Goal: Task Accomplishment & Management: Manage account settings

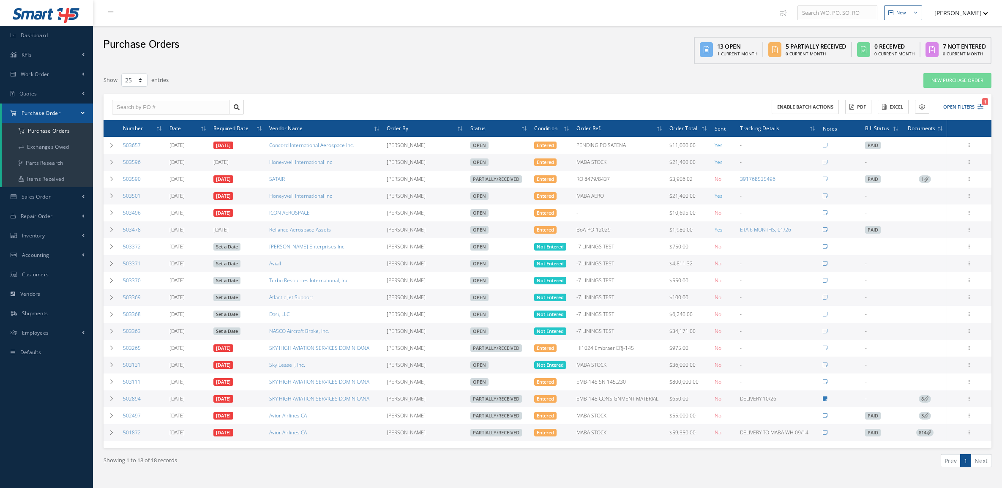
select select "25"
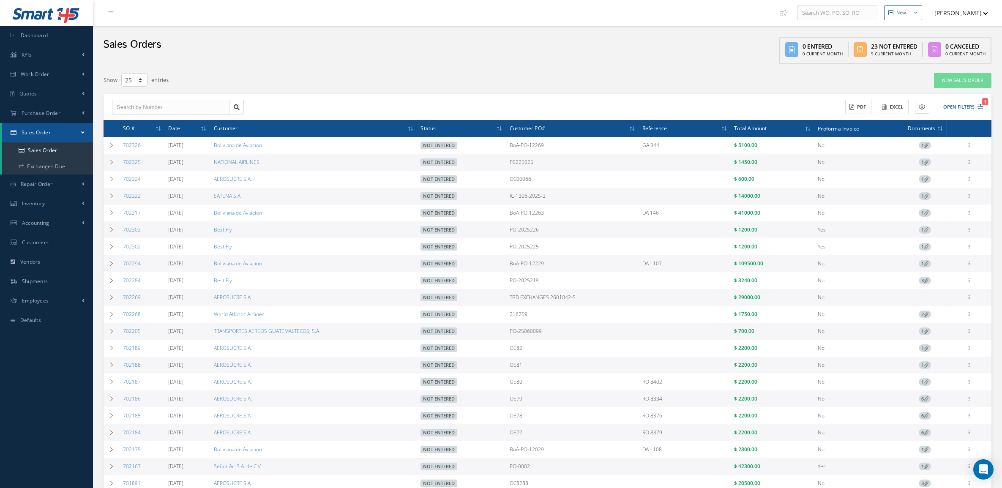
select select "25"
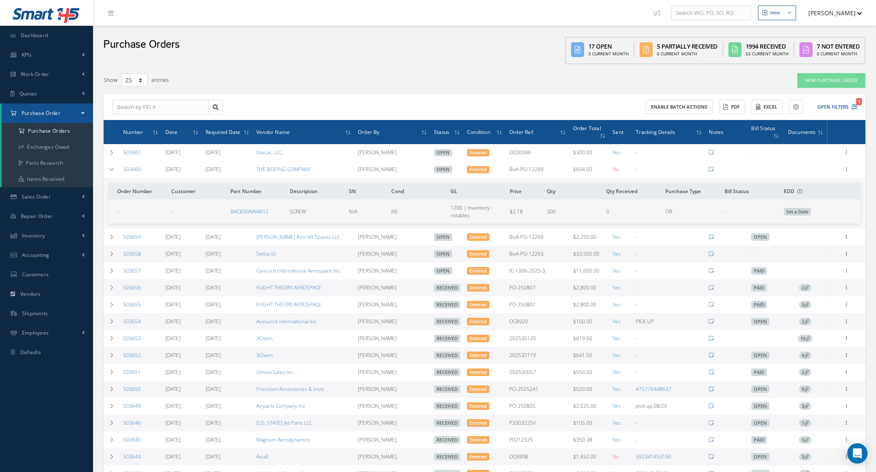
select select "25"
click at [113, 170] on icon at bounding box center [112, 169] width 6 height 5
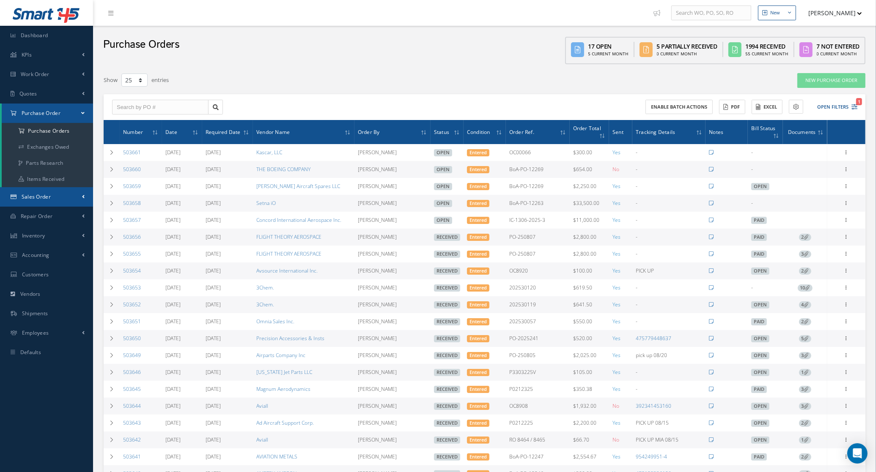
click at [42, 197] on span "Sales Order" at bounding box center [36, 196] width 29 height 7
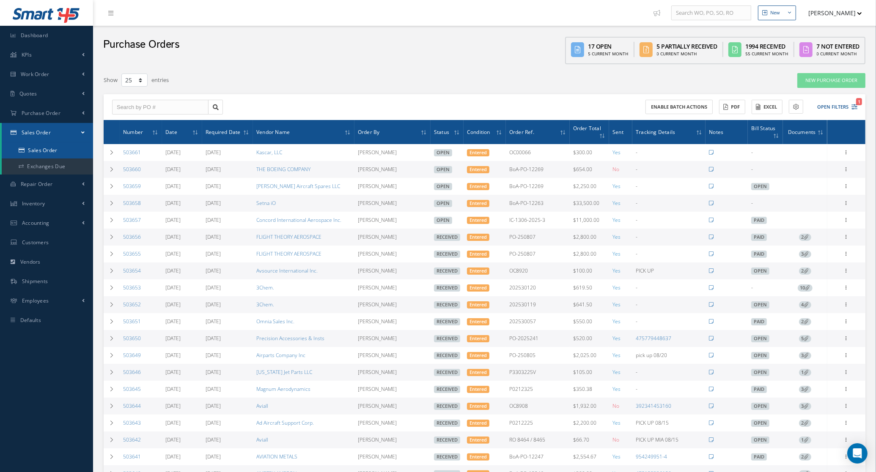
click at [27, 154] on link "Sales Order" at bounding box center [47, 150] width 91 height 16
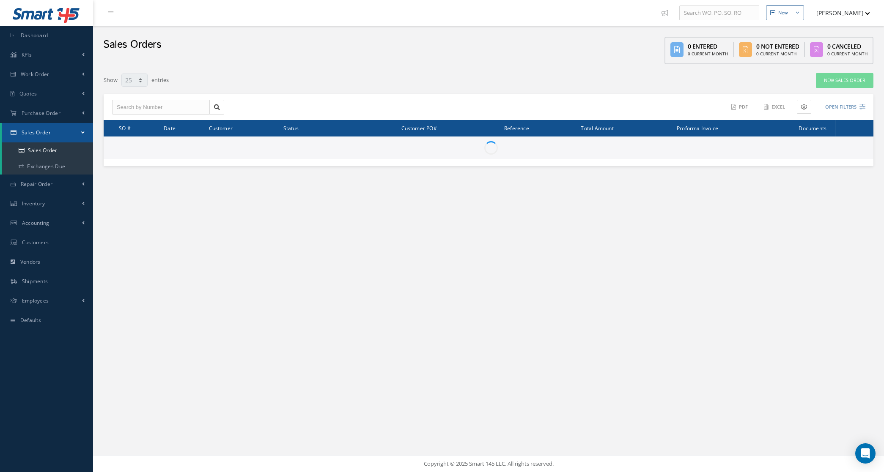
select select "25"
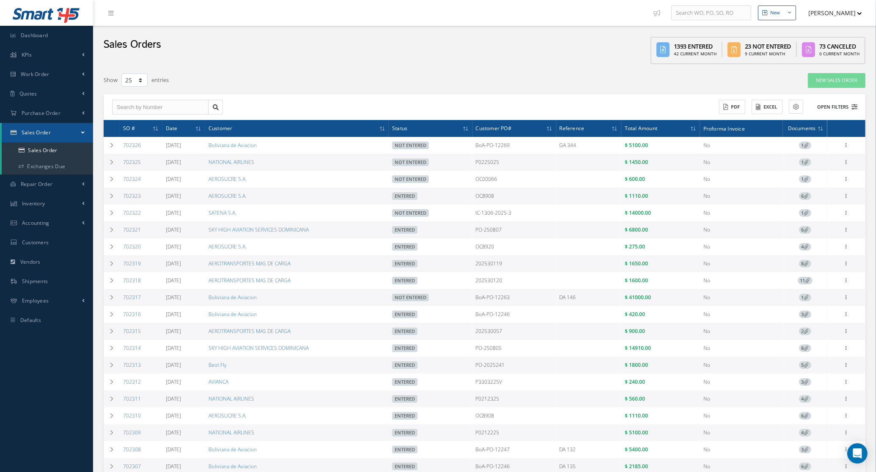
click at [850, 107] on button "Open Filters" at bounding box center [833, 107] width 48 height 14
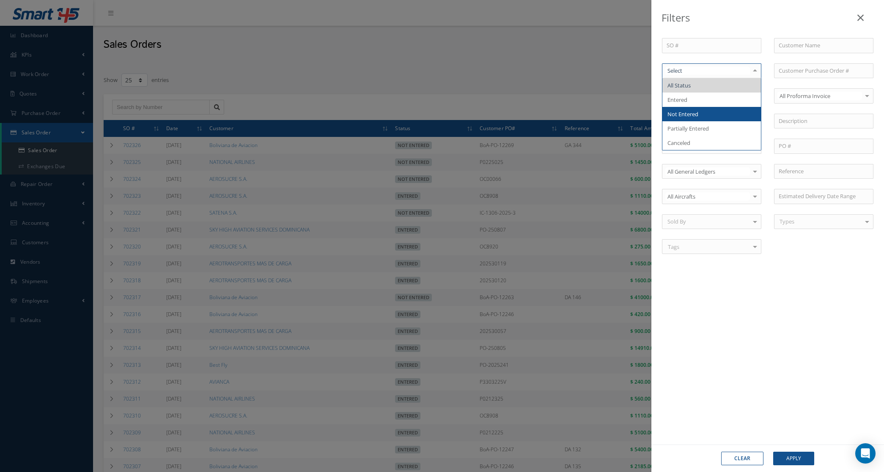
click at [721, 115] on span "Not Entered" at bounding box center [711, 114] width 99 height 14
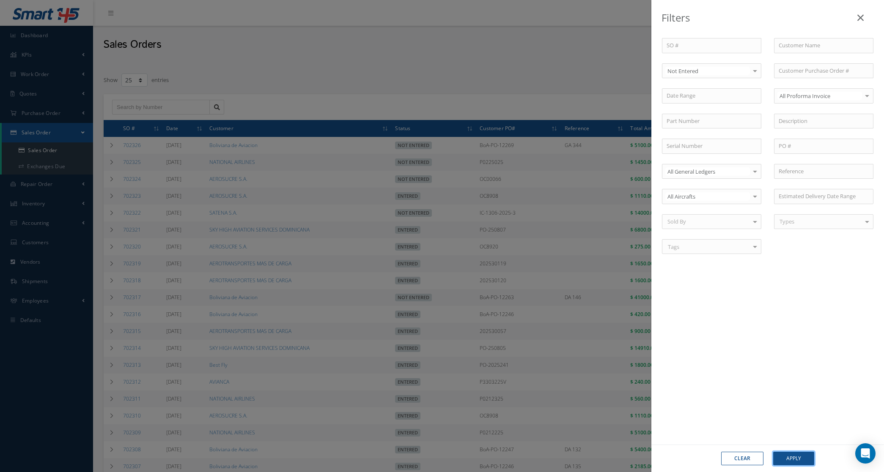
click at [806, 452] on button "Apply" at bounding box center [793, 459] width 41 height 14
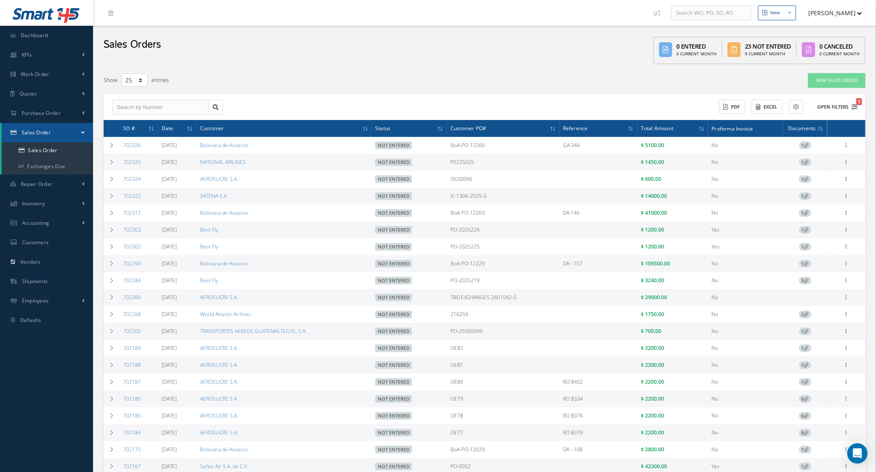
click at [846, 106] on button "Open Filters 1" at bounding box center [833, 107] width 48 height 14
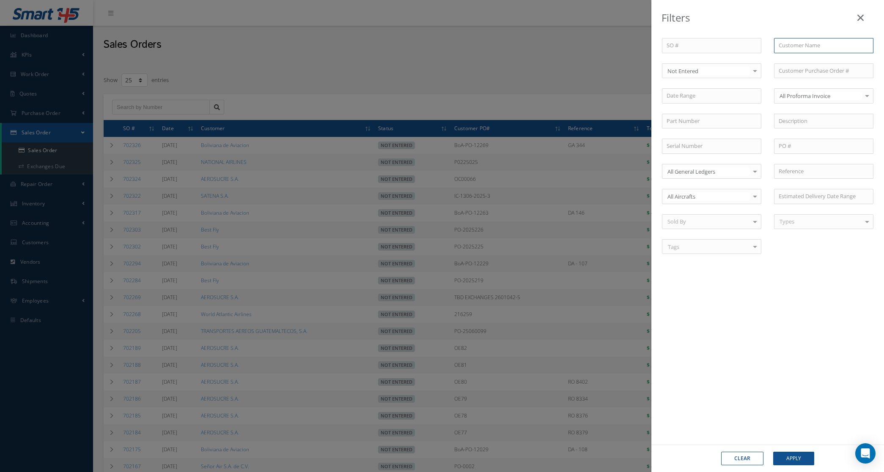
click at [794, 43] on input "text" at bounding box center [823, 45] width 99 height 15
click at [702, 96] on span "Entered" at bounding box center [711, 100] width 99 height 14
click at [797, 45] on input "aero" at bounding box center [823, 45] width 99 height 15
click at [710, 93] on span "Entered" at bounding box center [711, 100] width 99 height 14
click at [706, 83] on span "All Status" at bounding box center [711, 85] width 99 height 14
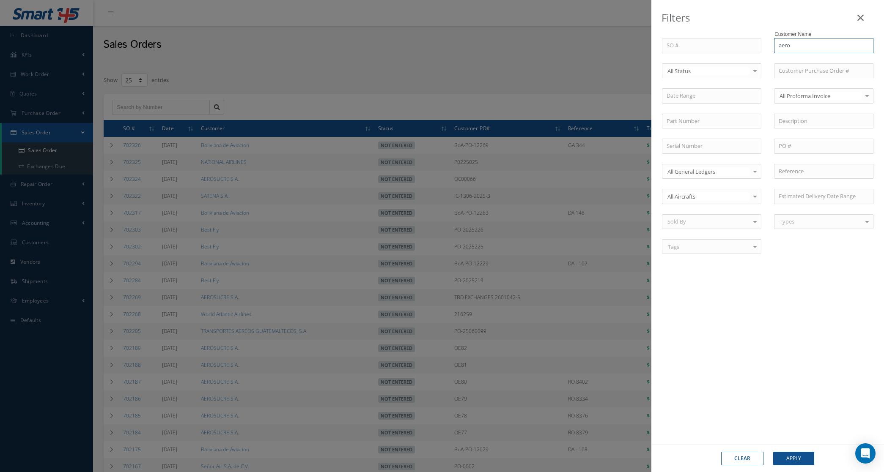
click at [797, 50] on input "aero" at bounding box center [823, 45] width 99 height 15
type input "a"
type input "N"
drag, startPoint x: 814, startPoint y: 41, endPoint x: 764, endPoint y: 1, distance: 63.5
click at [755, 28] on div "Filters SO # Customer Name MBU No Match Found Select All Status All Status Ente…" at bounding box center [767, 236] width 233 height 472
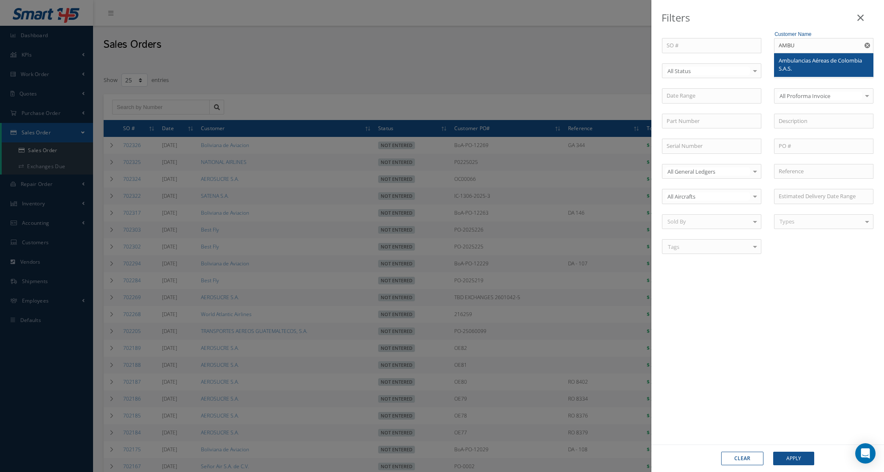
click at [806, 64] on span "Ambulancias Aéreas de Colombia S.A.S." at bounding box center [819, 65] width 83 height 16
type input "Ambulancias Aéreas de Colombia S.A.S."
click at [783, 463] on button "Apply" at bounding box center [793, 459] width 41 height 14
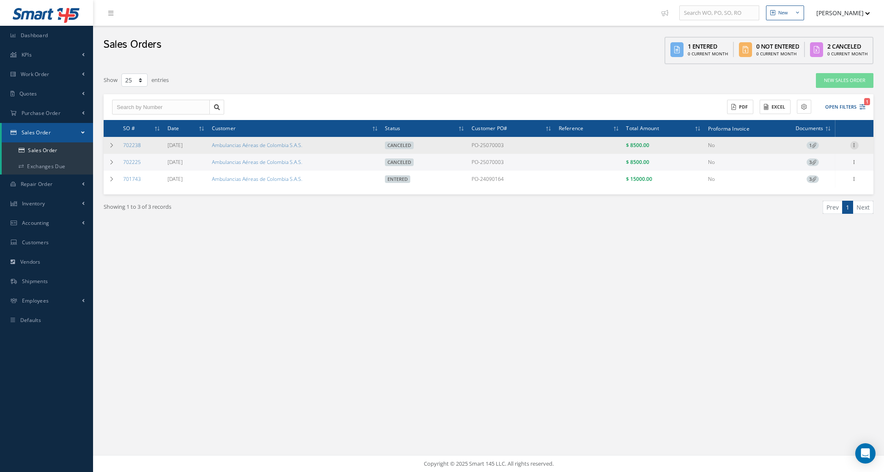
click at [857, 144] on icon at bounding box center [854, 144] width 8 height 7
click at [831, 180] on link "Undo Cancel" at bounding box center [815, 183] width 67 height 11
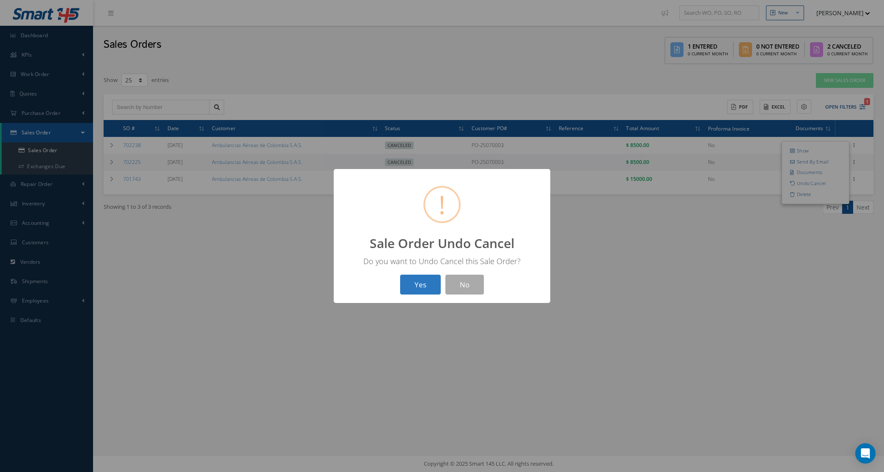
click at [408, 281] on button "Yes" at bounding box center [420, 285] width 41 height 20
click at [463, 288] on div "OK Cancel" at bounding box center [441, 285] width 43 height 20
click at [431, 287] on button "OK" at bounding box center [442, 285] width 38 height 20
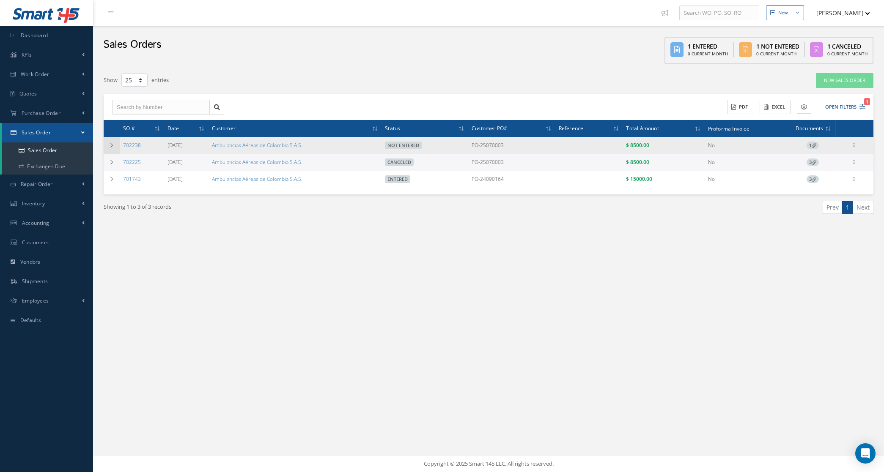
click at [107, 146] on td at bounding box center [112, 145] width 16 height 17
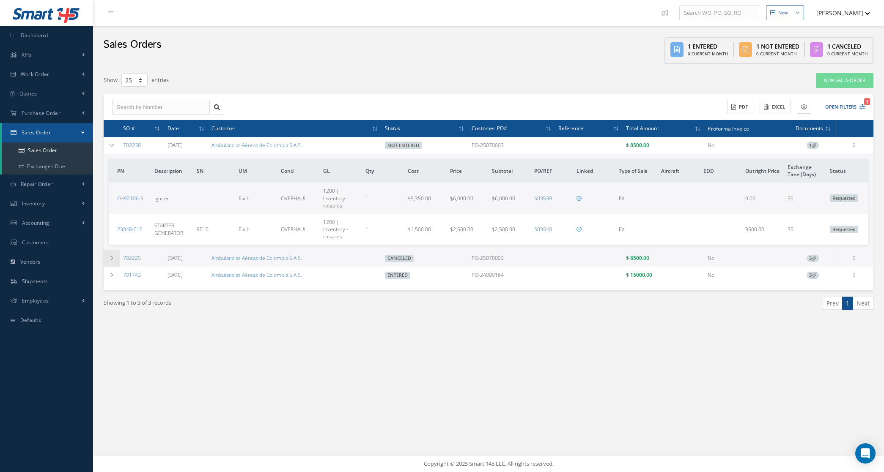
click at [110, 256] on icon at bounding box center [112, 258] width 6 height 5
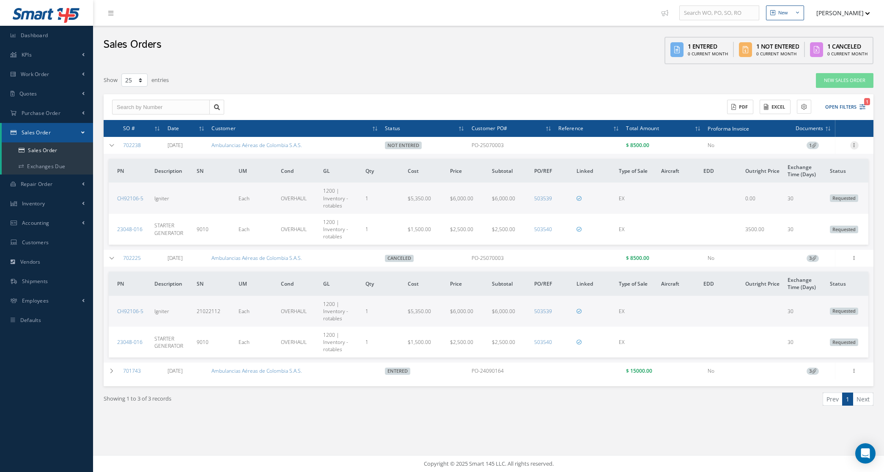
click at [853, 146] on icon at bounding box center [854, 144] width 8 height 7
click at [821, 149] on link "Enter/Update" at bounding box center [815, 150] width 67 height 11
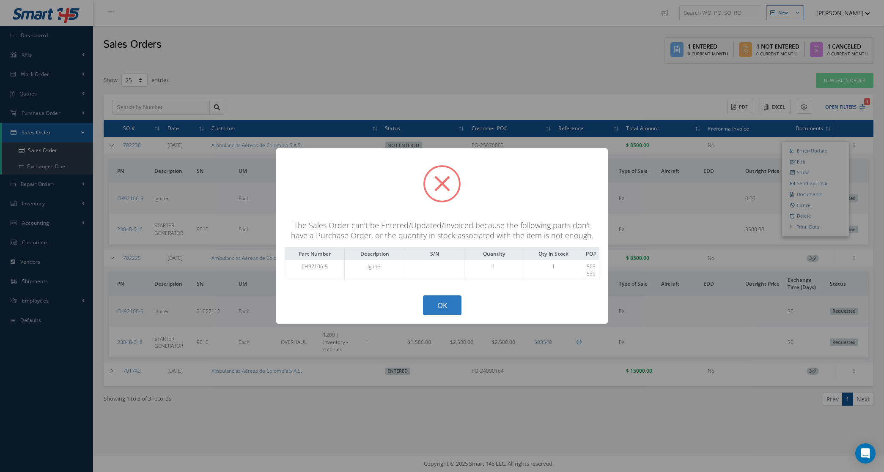
click at [438, 303] on button "OK" at bounding box center [442, 306] width 38 height 20
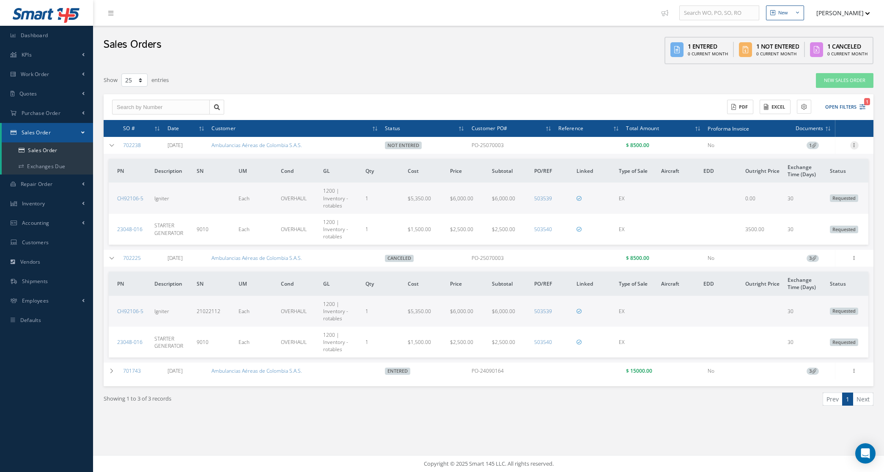
click at [857, 146] on icon at bounding box center [854, 144] width 8 height 7
click at [819, 160] on link "Edit" at bounding box center [815, 161] width 67 height 11
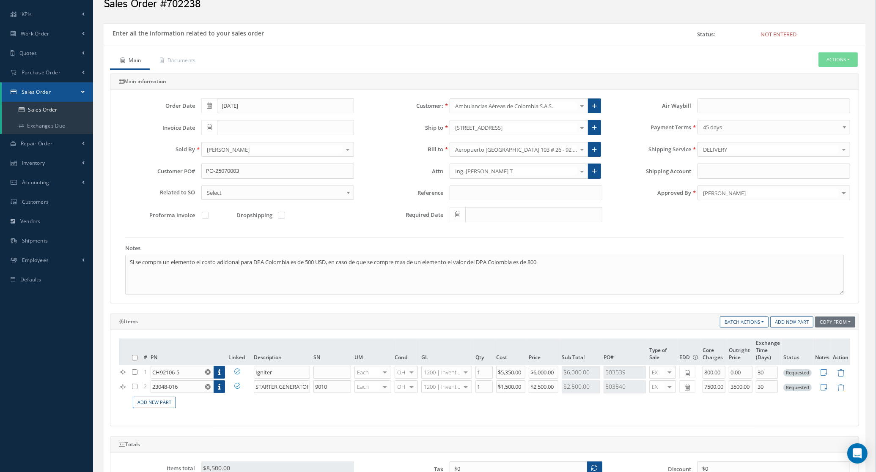
scroll to position [211, 0]
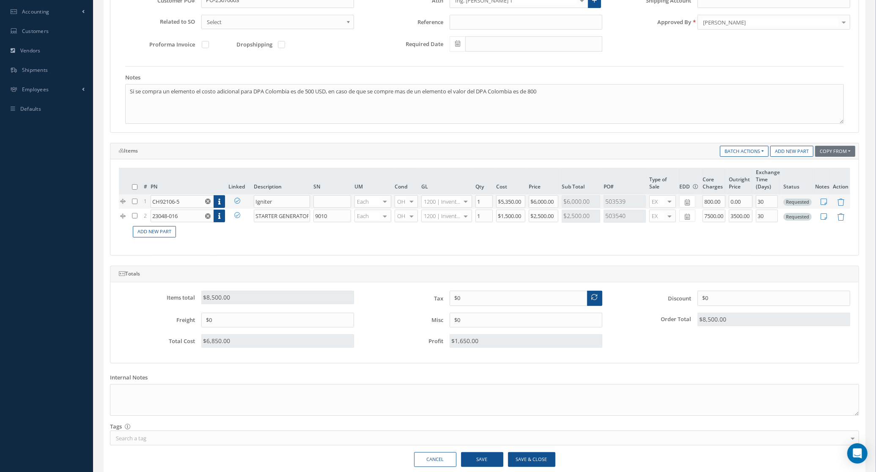
click at [237, 204] on icon at bounding box center [237, 201] width 6 height 6
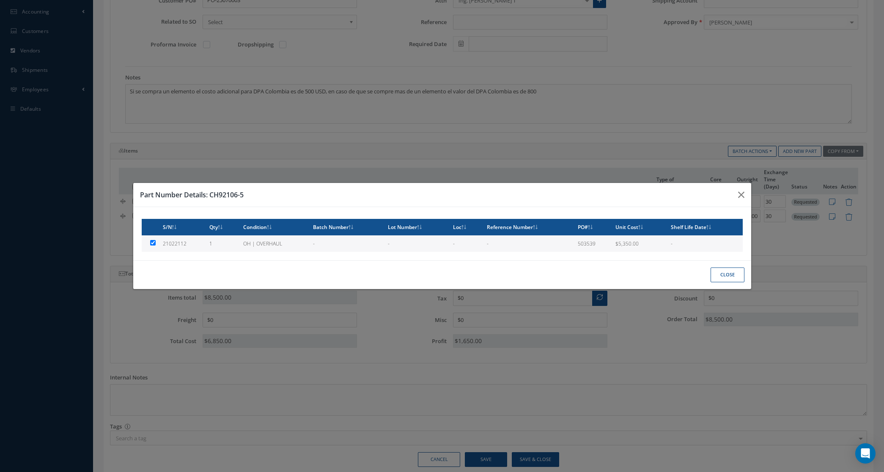
click at [249, 242] on td "OH | OVERHAUL" at bounding box center [275, 243] width 70 height 16
type input "21022112"
type input "$5,350"
click at [509, 237] on td "-" at bounding box center [528, 243] width 91 height 16
checkbox input "true"
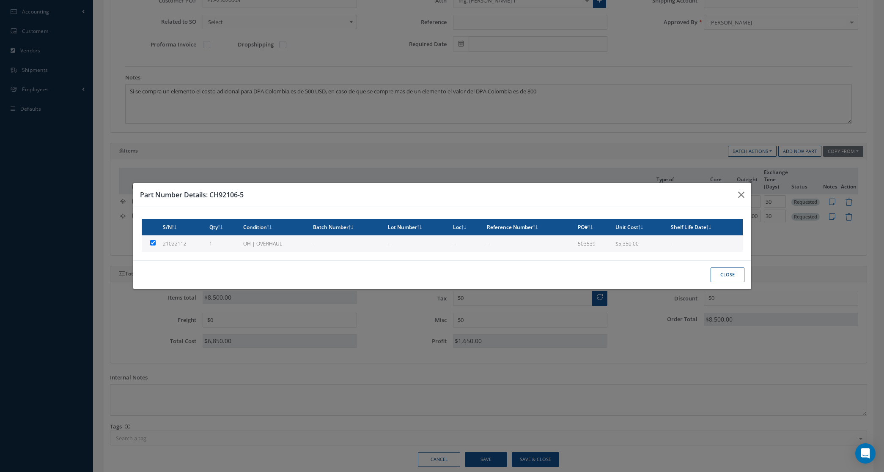
click at [732, 272] on button "Close" at bounding box center [727, 275] width 34 height 15
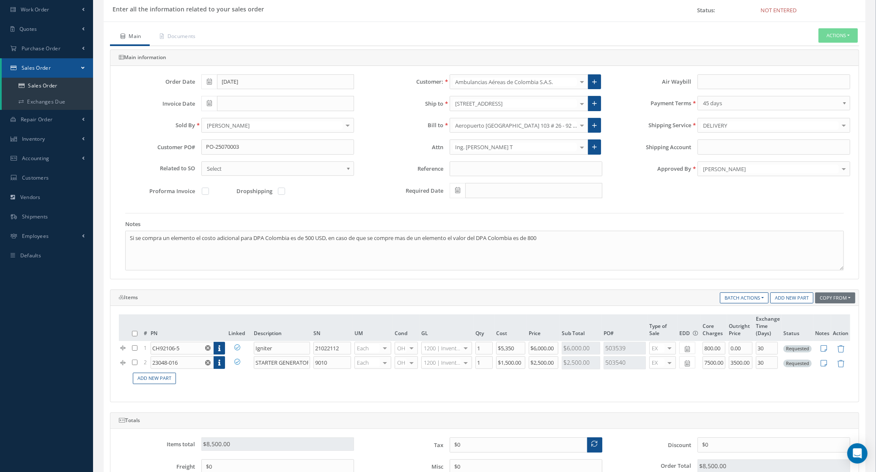
scroll to position [0, 0]
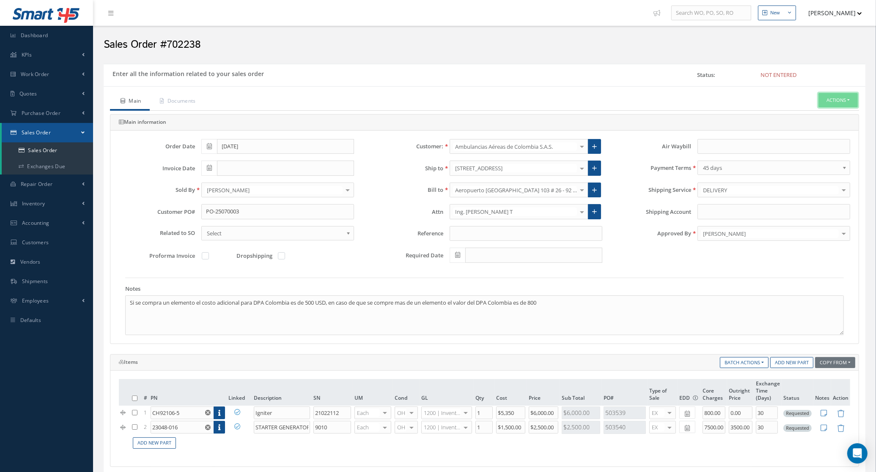
click at [846, 100] on button "Actions" at bounding box center [837, 100] width 39 height 15
click at [836, 114] on link "Enter/Update" at bounding box center [825, 114] width 68 height 11
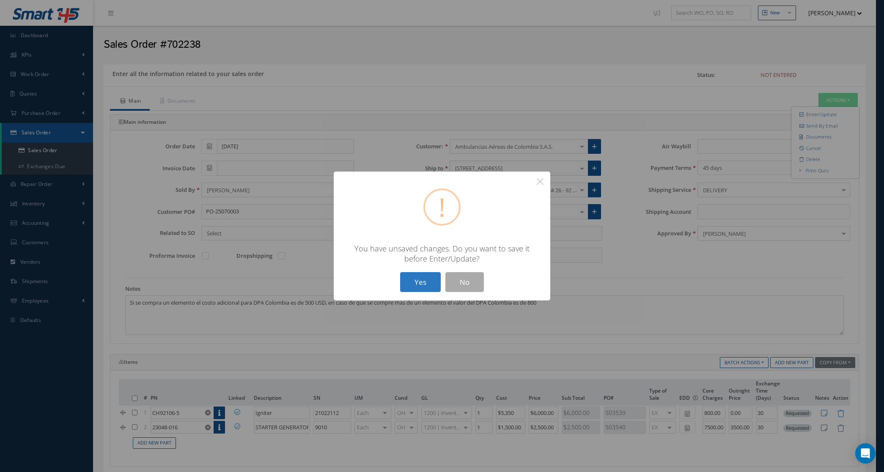
click at [431, 286] on button "Yes" at bounding box center [420, 282] width 41 height 20
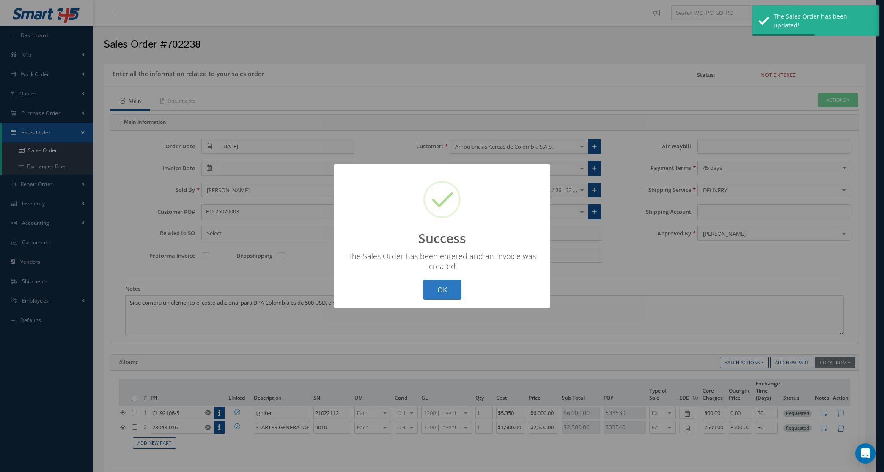
click at [432, 294] on button "OK" at bounding box center [442, 290] width 38 height 20
type input "[DATE]"
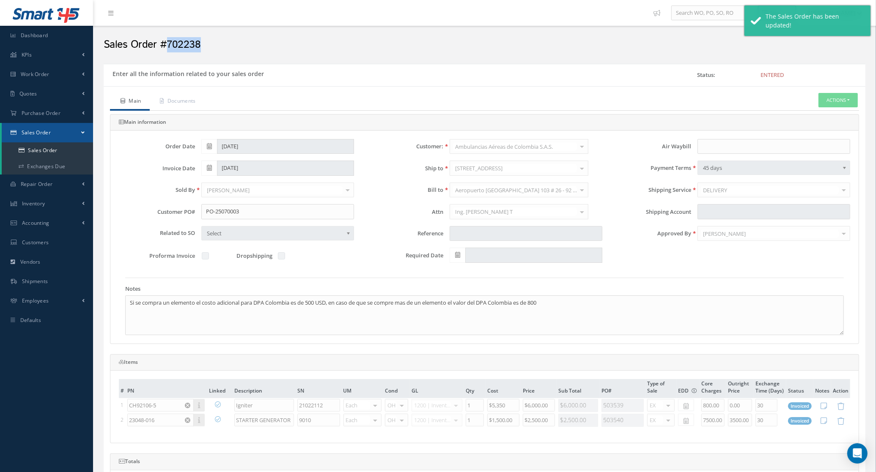
drag, startPoint x: 200, startPoint y: 47, endPoint x: 164, endPoint y: 49, distance: 36.0
click at [164, 49] on h2 "Sales Order #702238" at bounding box center [484, 44] width 761 height 13
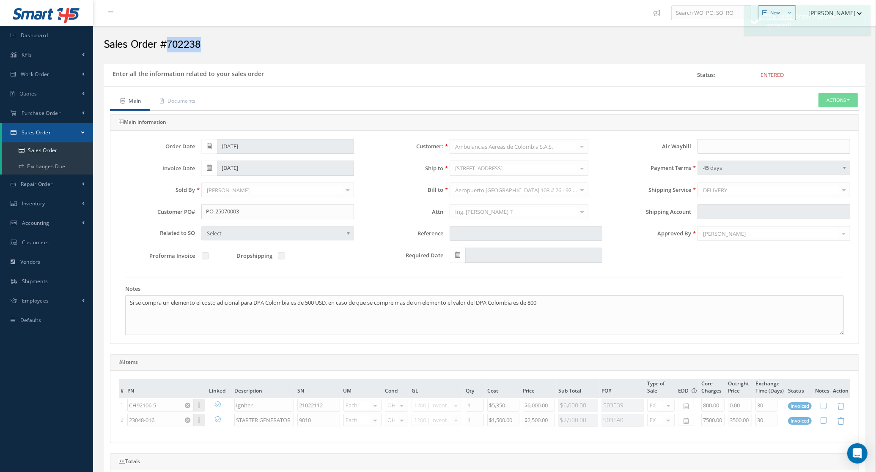
copy h2 "702238"
click at [840, 101] on button "Actions" at bounding box center [837, 100] width 39 height 15
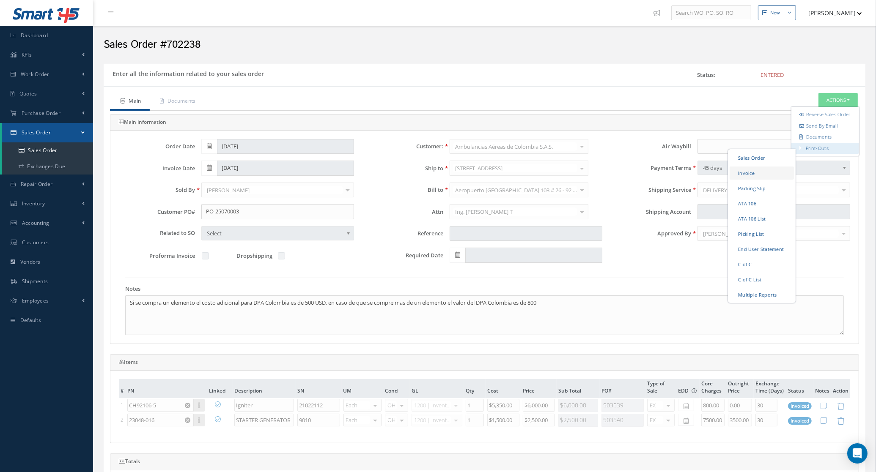
click at [770, 177] on link "Invoice" at bounding box center [761, 172] width 64 height 13
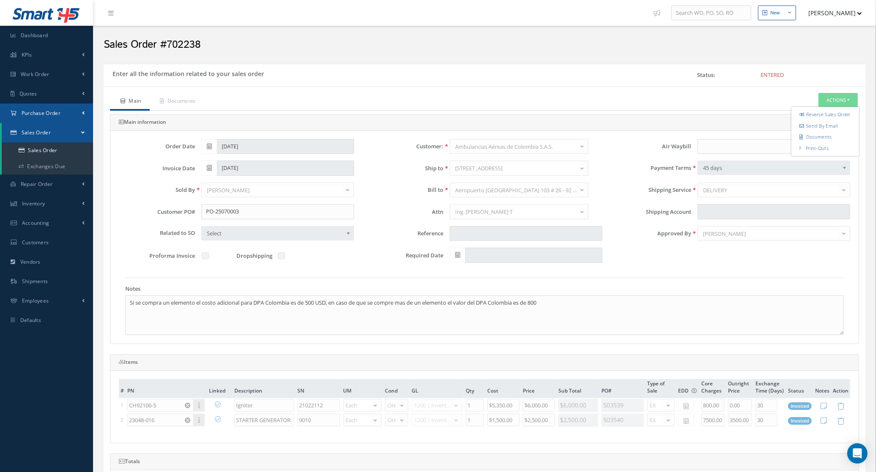
click at [40, 112] on span "Purchase Order" at bounding box center [41, 113] width 39 height 7
click at [45, 132] on a=1&status_id=2&status_id=3&status_id=5&collapsedFilters"] "Purchase Orders" at bounding box center [47, 131] width 91 height 16
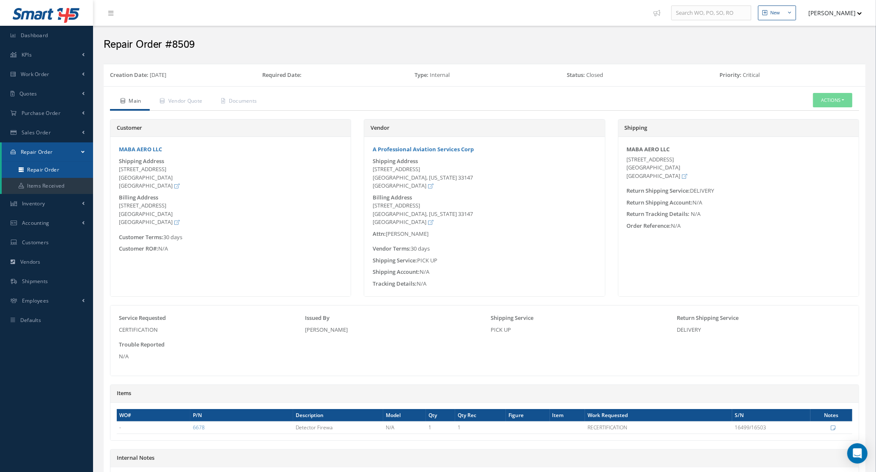
click at [49, 170] on link "Repair Order" at bounding box center [47, 170] width 91 height 16
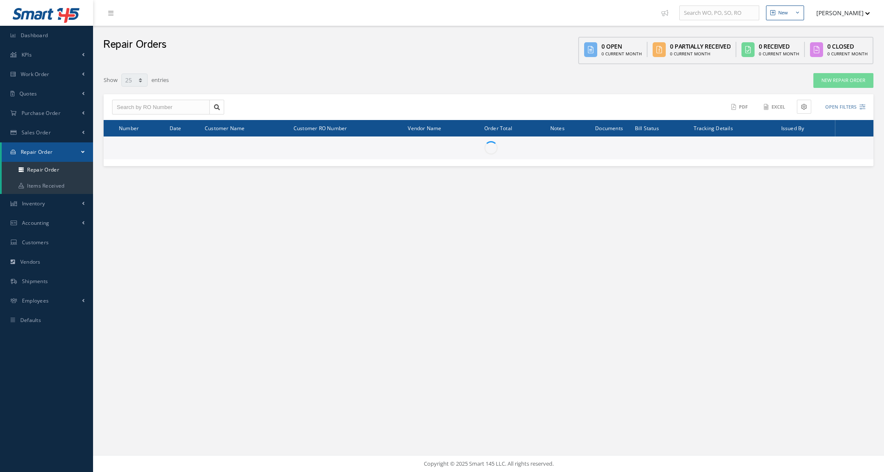
select select "25"
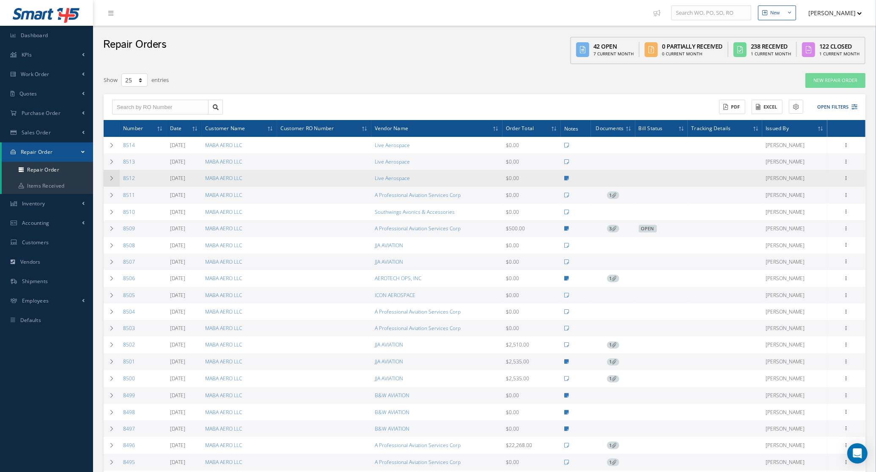
drag, startPoint x: 147, startPoint y: 178, endPoint x: 117, endPoint y: 181, distance: 30.1
click at [117, 181] on tr "8512 [DATE] MABA AERO LLC Live Aerospace $0.00 [PERSON_NAME] Show Edit Send By …" at bounding box center [484, 178] width 761 height 16
copy tr "8512"
click at [124, 178] on link "8512" at bounding box center [129, 178] width 12 height 7
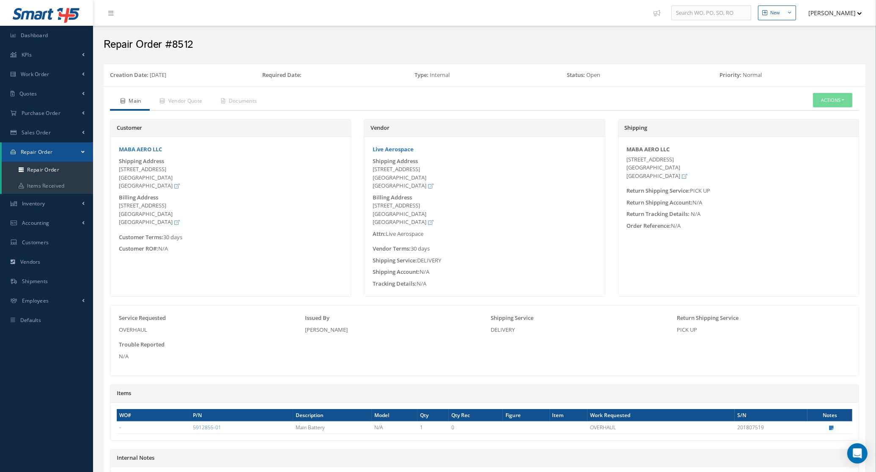
drag, startPoint x: 373, startPoint y: 169, endPoint x: 408, endPoint y: 184, distance: 38.3
click at [408, 184] on div "7205 NW 68 St. Bay# 11 Miami, FL 33166 United States" at bounding box center [483, 177] width 223 height 25
copy div "7205 NW 68 St. Bay# 11 Miami, FL 33166 United States"
click at [27, 170] on link "Repair Order" at bounding box center [47, 170] width 91 height 16
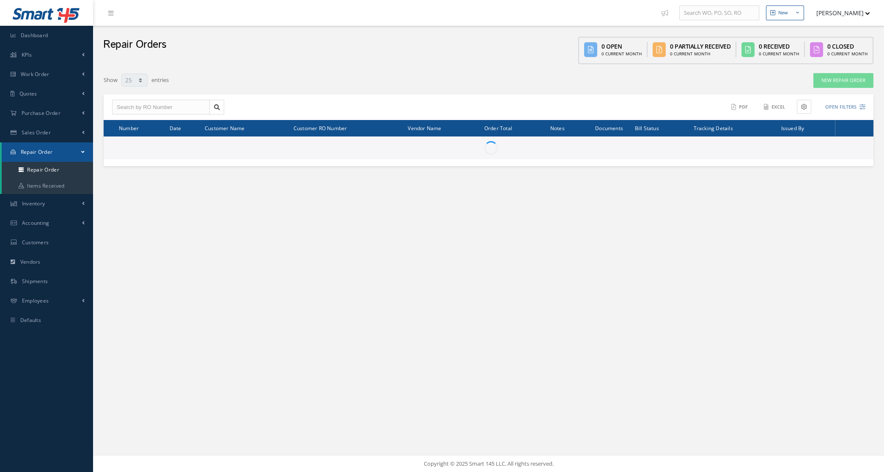
select select "25"
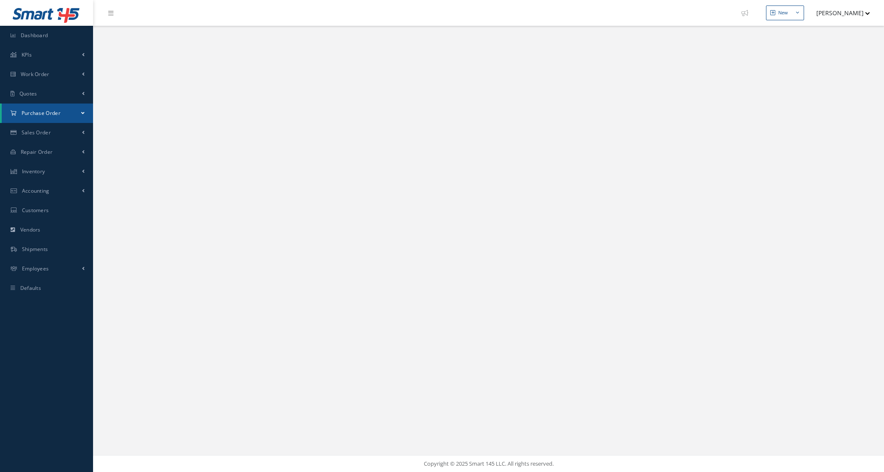
select select "25"
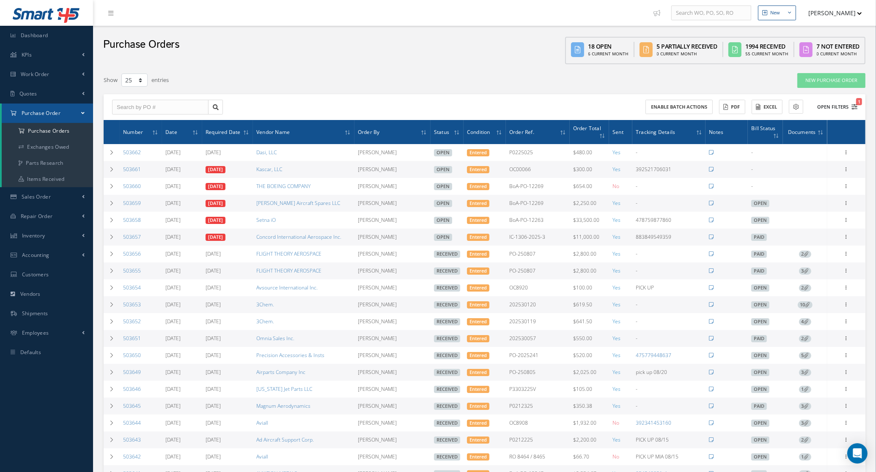
click at [835, 108] on button "Open Filters 1" at bounding box center [833, 107] width 48 height 14
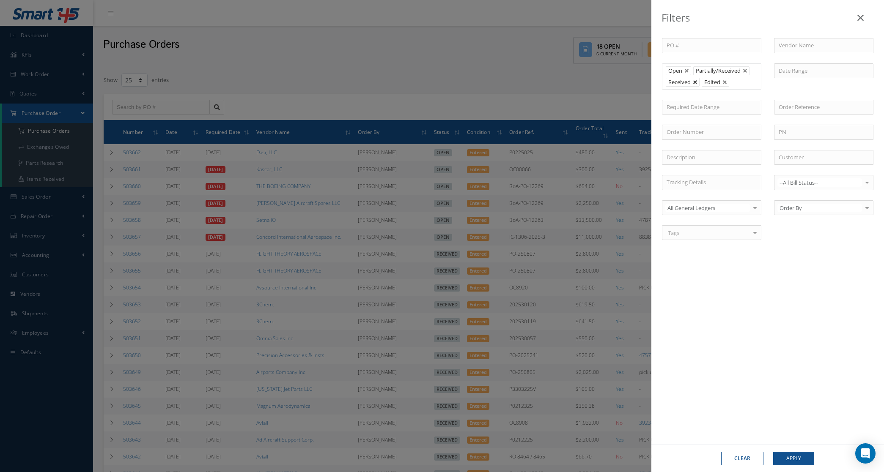
click at [693, 81] on link at bounding box center [695, 82] width 5 height 5
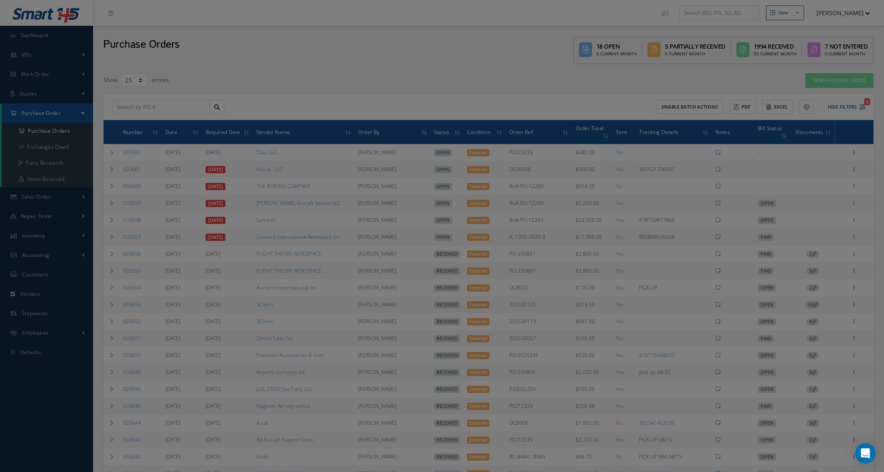
click at [832, 90] on div at bounding box center [823, 76] width 112 height 26
click at [646, 93] on div "Filters PO # Vendor Name Open Partially/Received Received Canceled Edited Open …" at bounding box center [442, 236] width 884 height 472
click at [645, 93] on body "Smart 145 Dashboard KPIs Accounting Work Order Work Order Preview Work Order Wo…" at bounding box center [442, 236] width 884 height 472
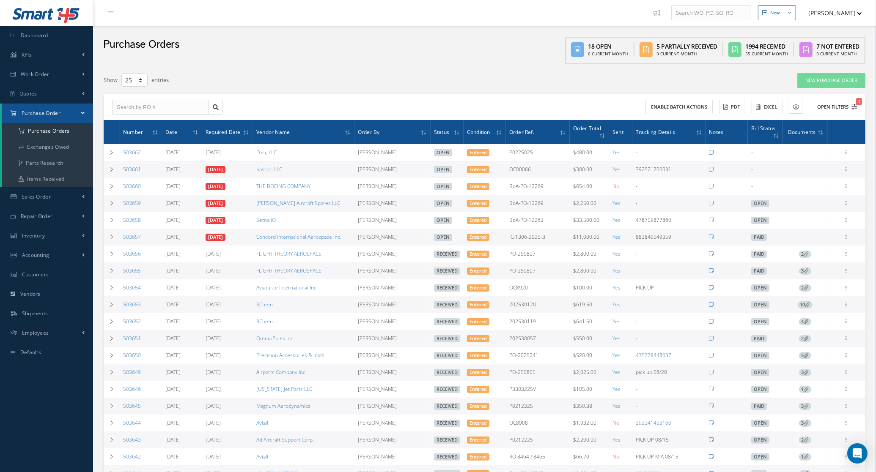
click at [843, 105] on button "Open Filters 1" at bounding box center [833, 107] width 48 height 14
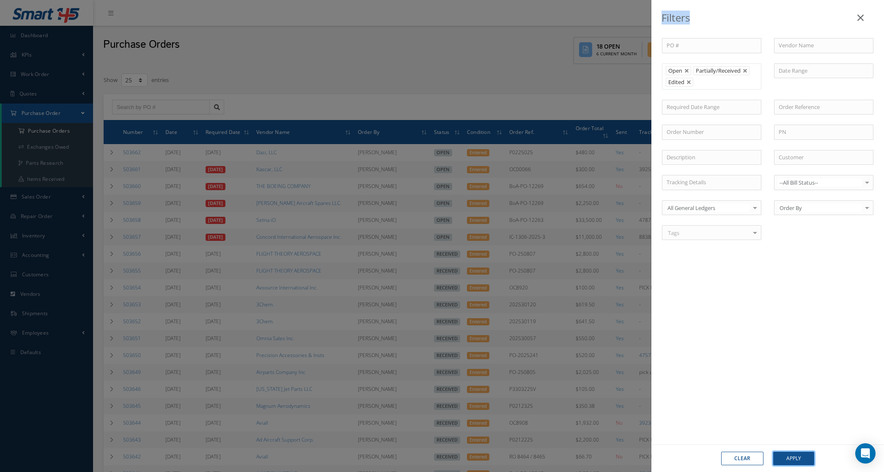
click at [777, 461] on button "Apply" at bounding box center [793, 459] width 41 height 14
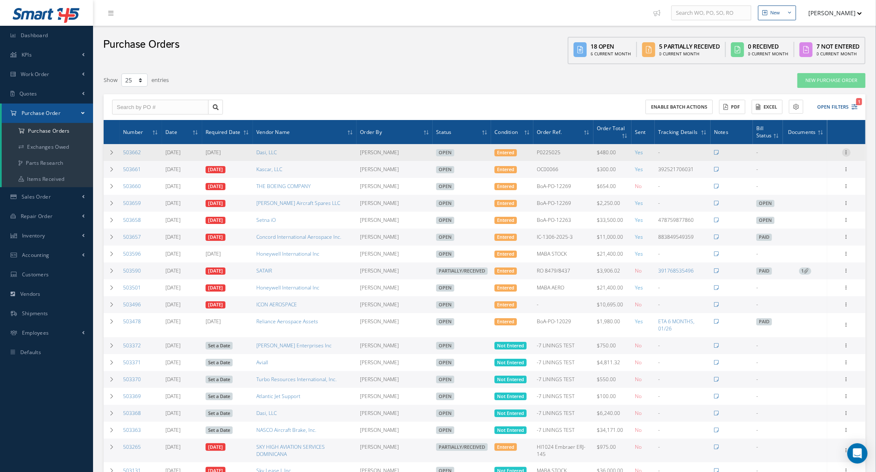
click at [843, 151] on icon at bounding box center [846, 151] width 8 height 7
click at [814, 177] on link "Edit" at bounding box center [807, 180] width 67 height 11
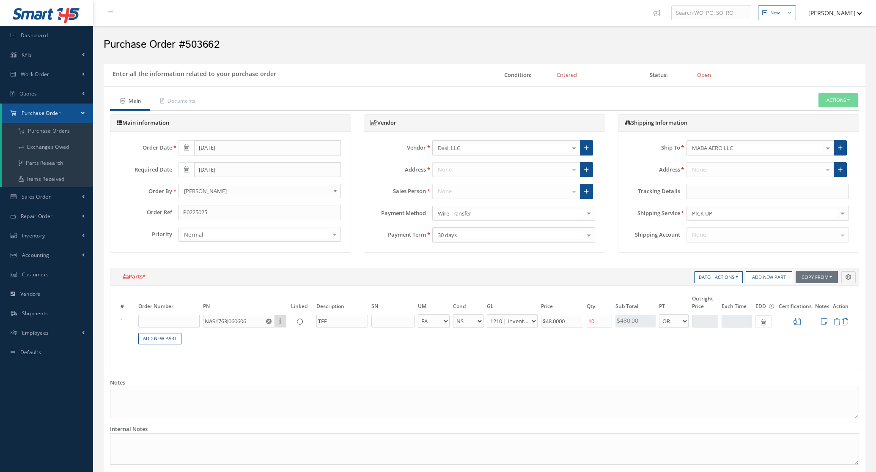
select select "7"
select select "1"
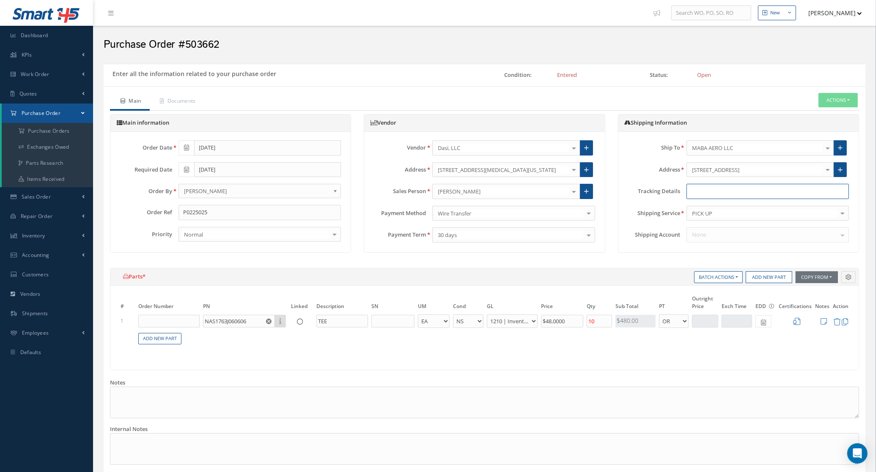
click at [711, 194] on input "text" at bounding box center [767, 191] width 162 height 15
type input "p"
type input "PICK UP"
click at [611, 375] on div "Batch Actions Multi-WO Purchase Add New Part Copy From Work Orders Sales Orders…" at bounding box center [484, 323] width 761 height 111
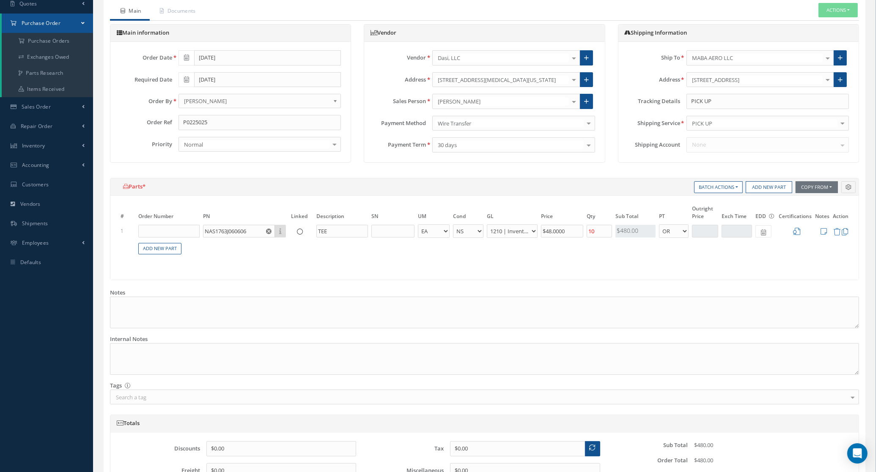
scroll to position [177, 0]
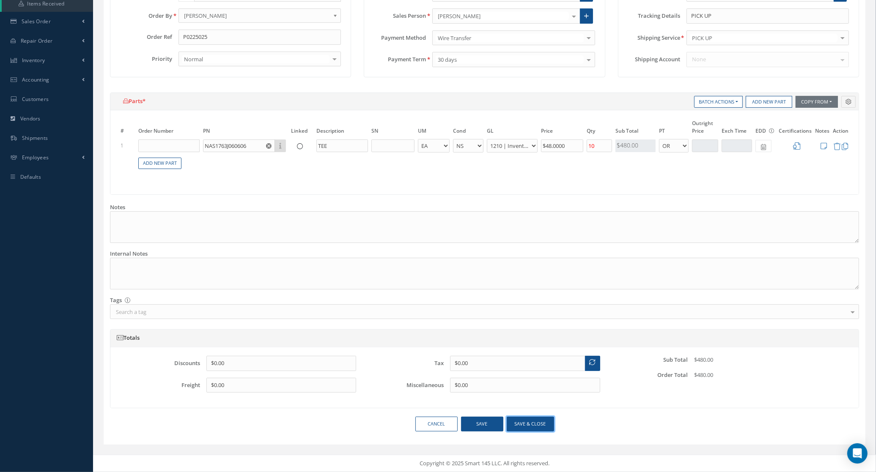
click at [519, 432] on button "Save & close" at bounding box center [530, 424] width 47 height 15
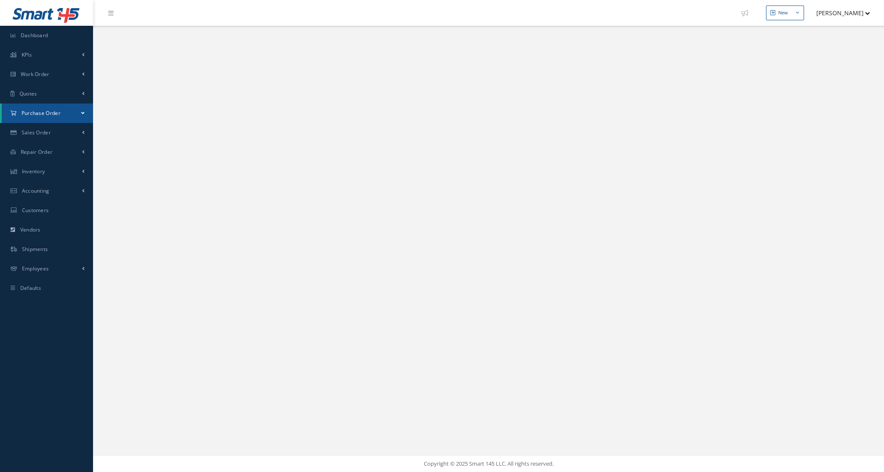
select select "25"
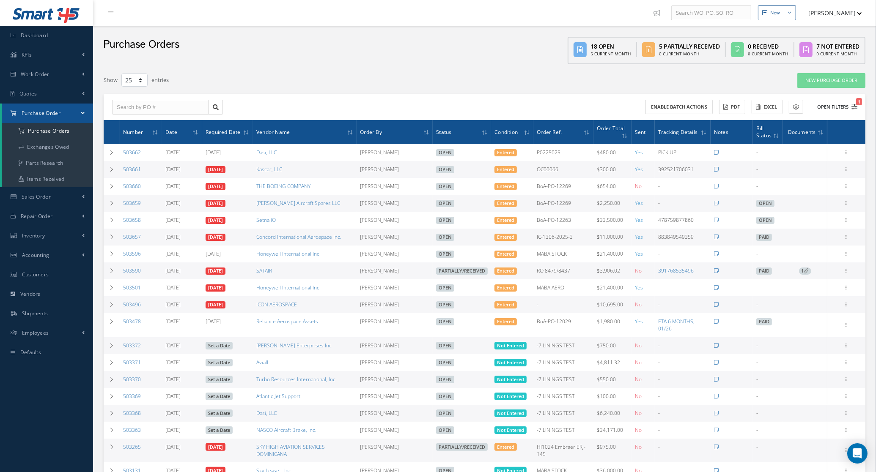
click at [825, 100] on button "Open Filters 1" at bounding box center [833, 107] width 48 height 14
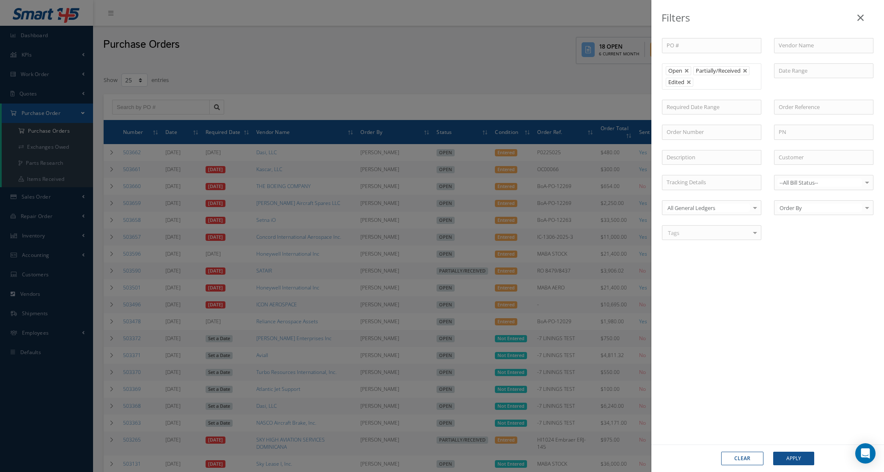
click at [743, 462] on button "Clear" at bounding box center [742, 459] width 42 height 14
click at [795, 42] on input "text" at bounding box center [823, 45] width 99 height 15
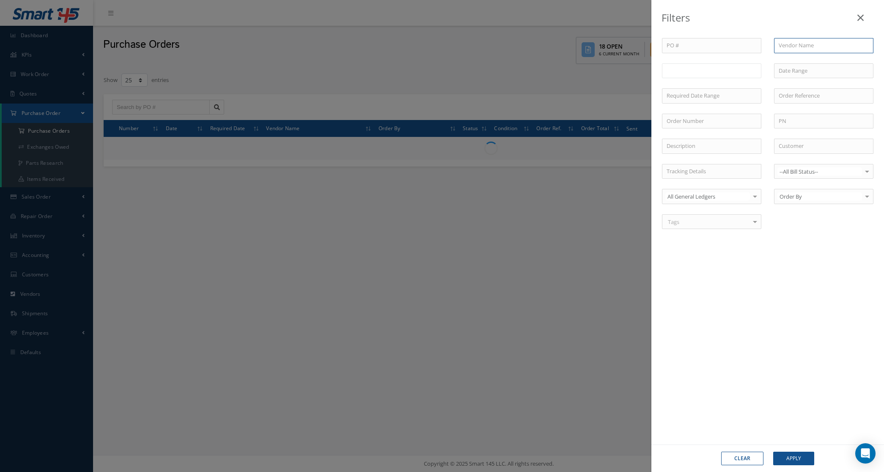
type input "All Status"
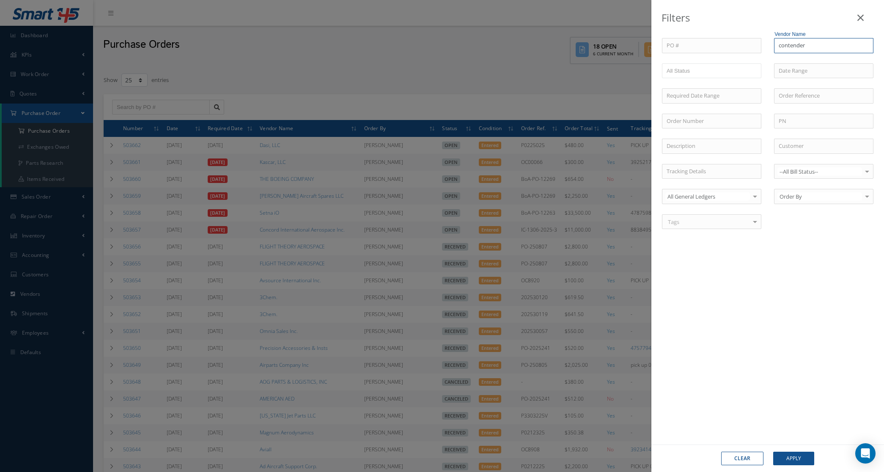
type input "contender"
click at [773, 452] on button "Apply" at bounding box center [793, 459] width 41 height 14
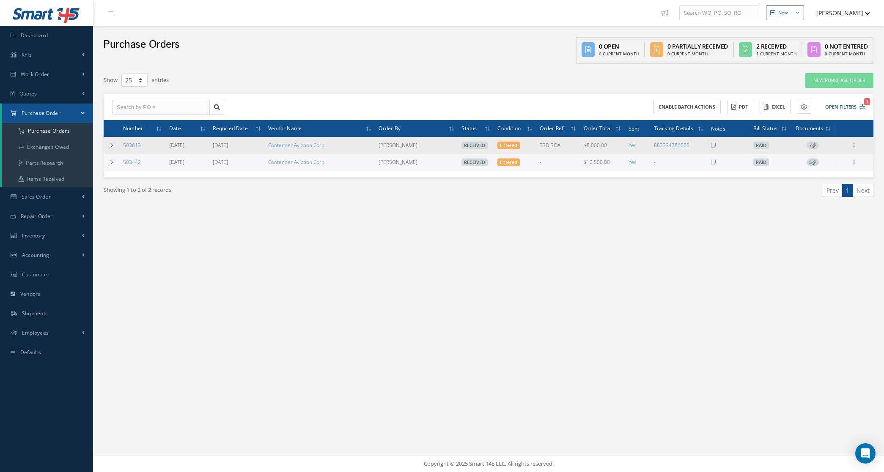
drag, startPoint x: 146, startPoint y: 142, endPoint x: 120, endPoint y: 153, distance: 27.9
click at [120, 153] on td "503613" at bounding box center [143, 145] width 46 height 17
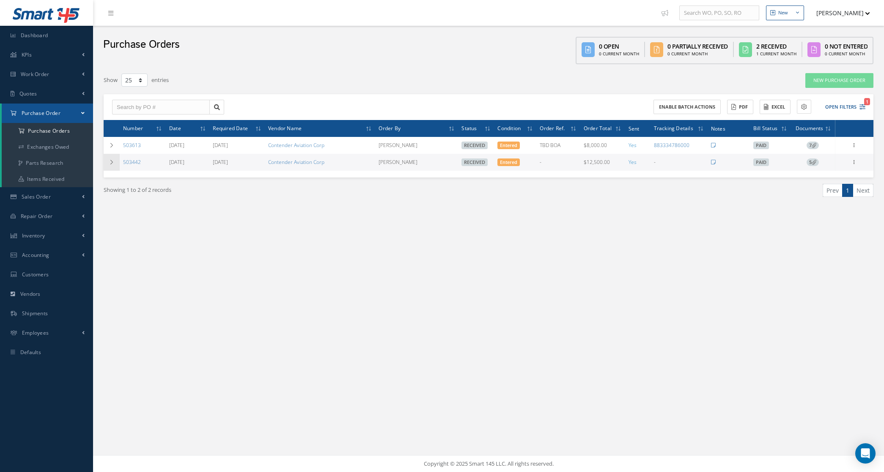
copy link "503613"
click at [48, 134] on a=1&status_id=2&status_id=3&status_id=5&collapsedFilters"] "Purchase Orders" at bounding box center [47, 131] width 91 height 16
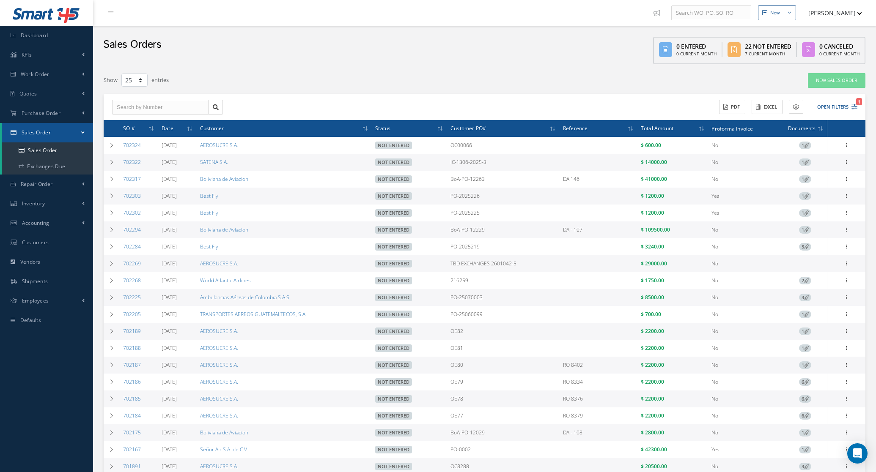
select select "25"
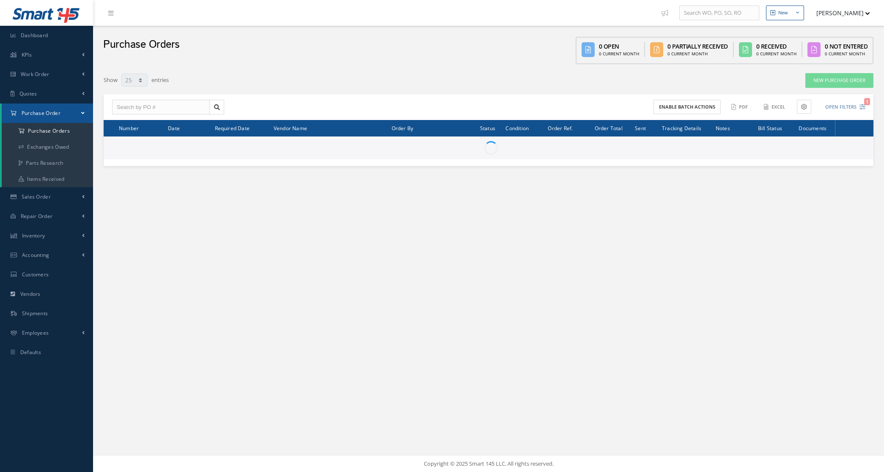
select select "25"
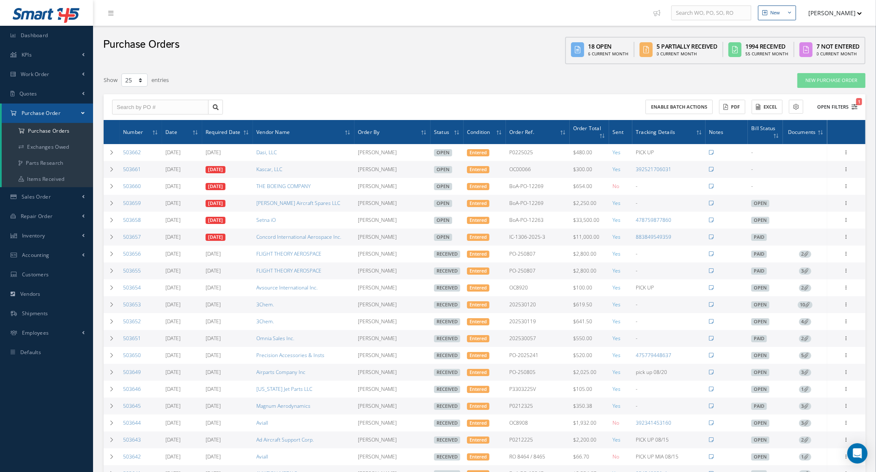
click at [822, 104] on button "Open Filters 1" at bounding box center [833, 107] width 48 height 14
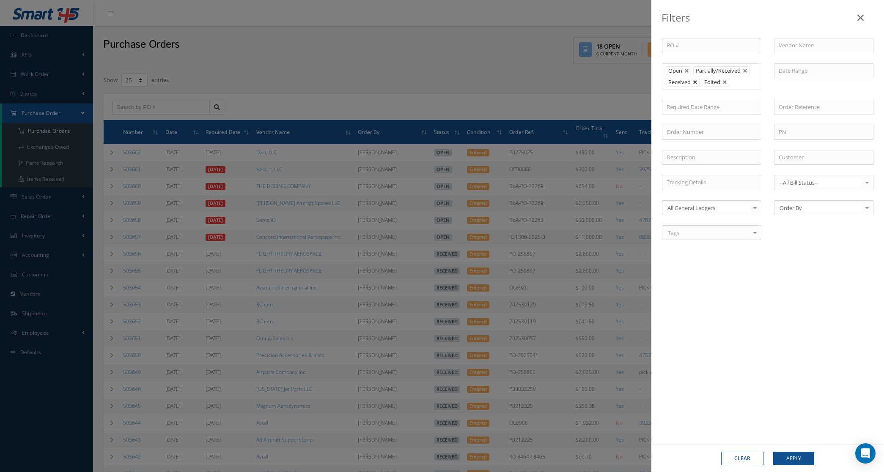
click at [696, 80] on link at bounding box center [695, 82] width 5 height 5
click at [798, 454] on button "Apply" at bounding box center [793, 459] width 41 height 14
